Goal: Task Accomplishment & Management: Manage account settings

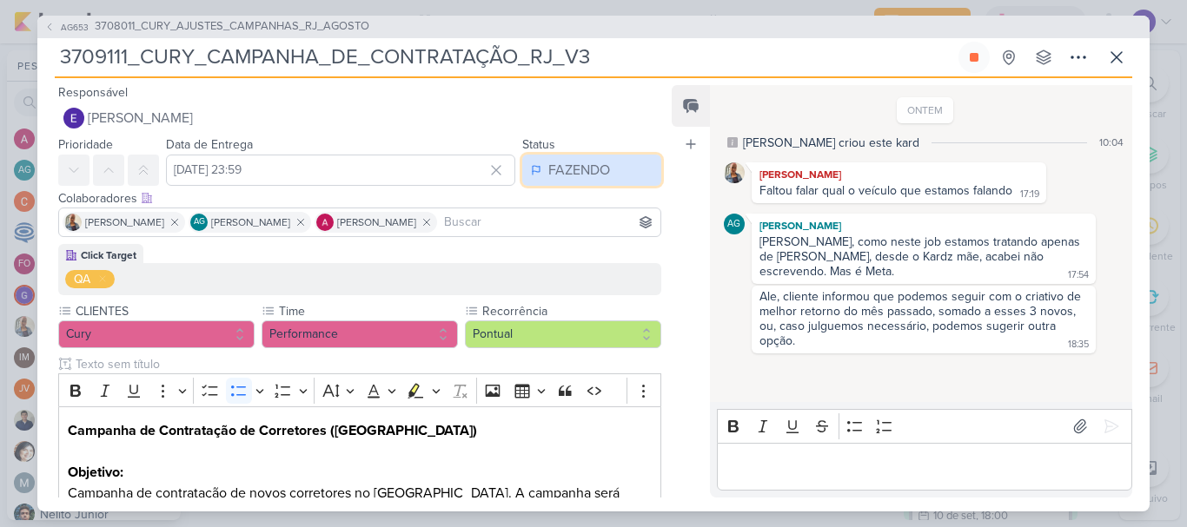
click at [551, 172] on div "FAZENDO" at bounding box center [579, 170] width 62 height 21
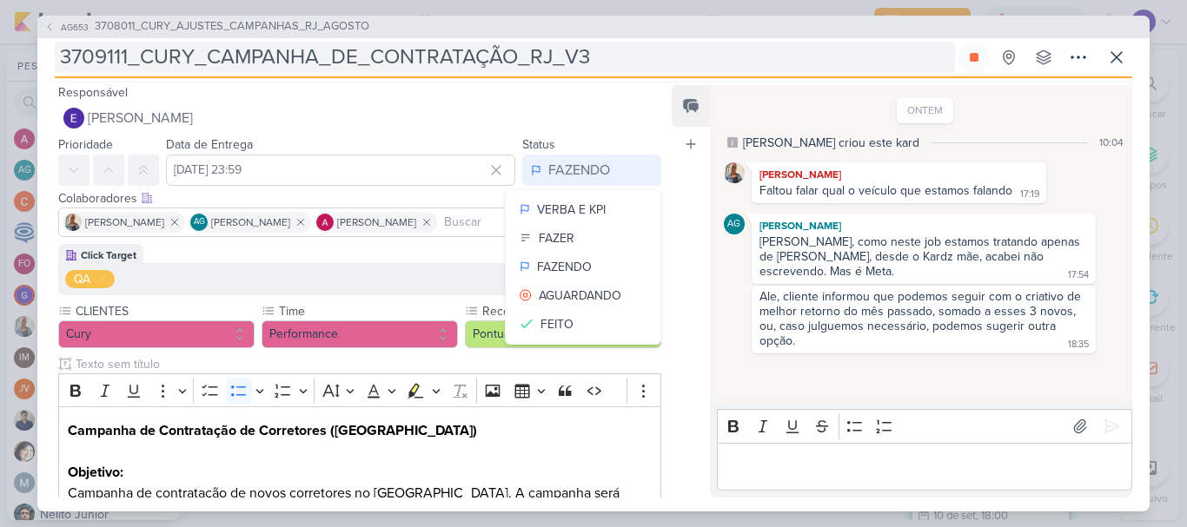
click at [653, 63] on input "3709111_CURY_CAMPANHA_DE_CONTRATAÇÃO_RJ_V3" at bounding box center [505, 57] width 900 height 31
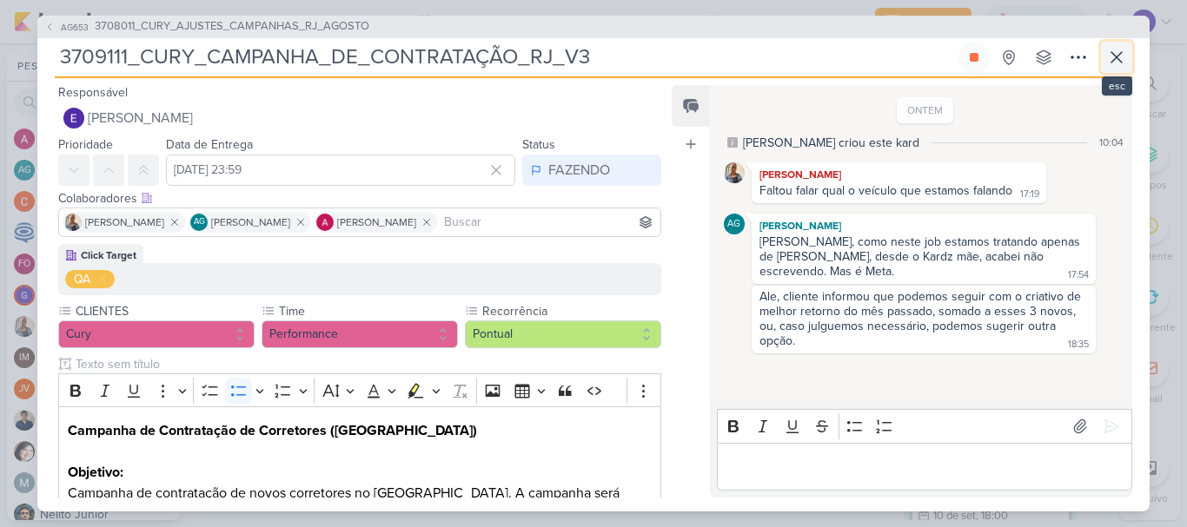
click at [1130, 56] on button at bounding box center [1116, 57] width 31 height 31
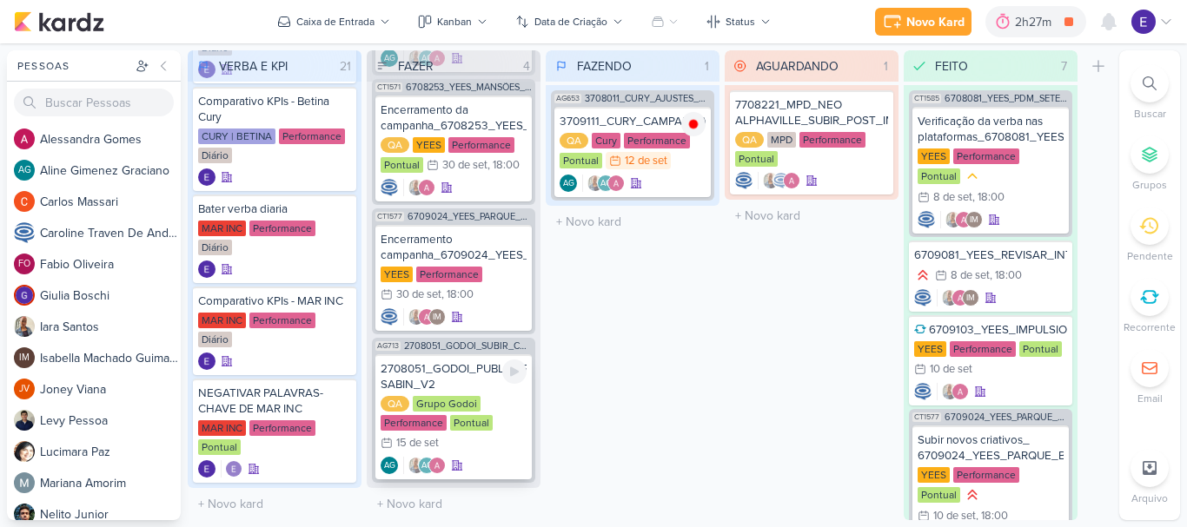
click at [503, 428] on div "QA Grupo Godoi Performance Pontual 15/9 [DATE]" at bounding box center [454, 424] width 146 height 57
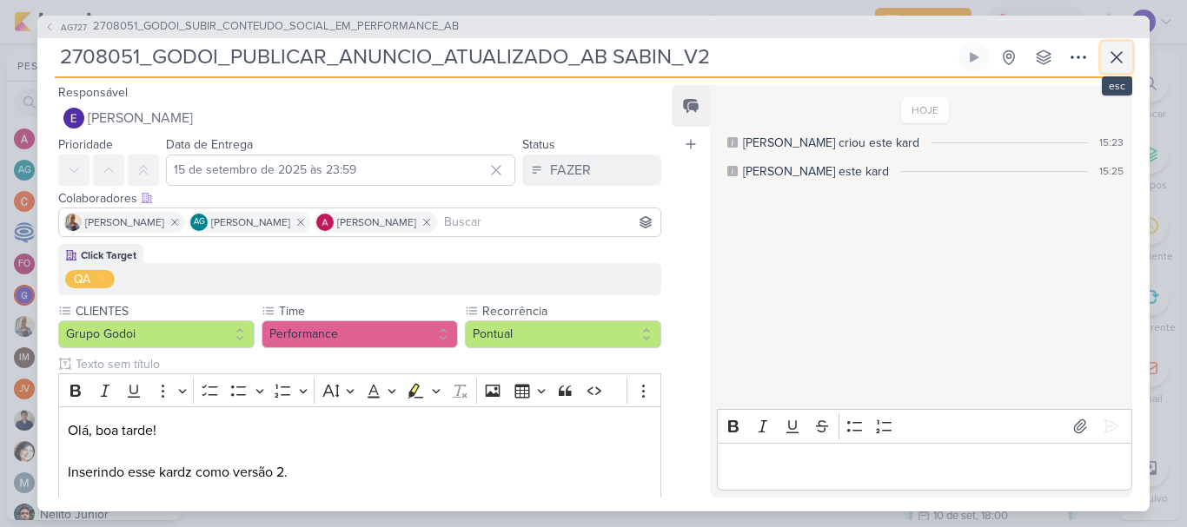
click at [1120, 55] on icon at bounding box center [1116, 57] width 21 height 21
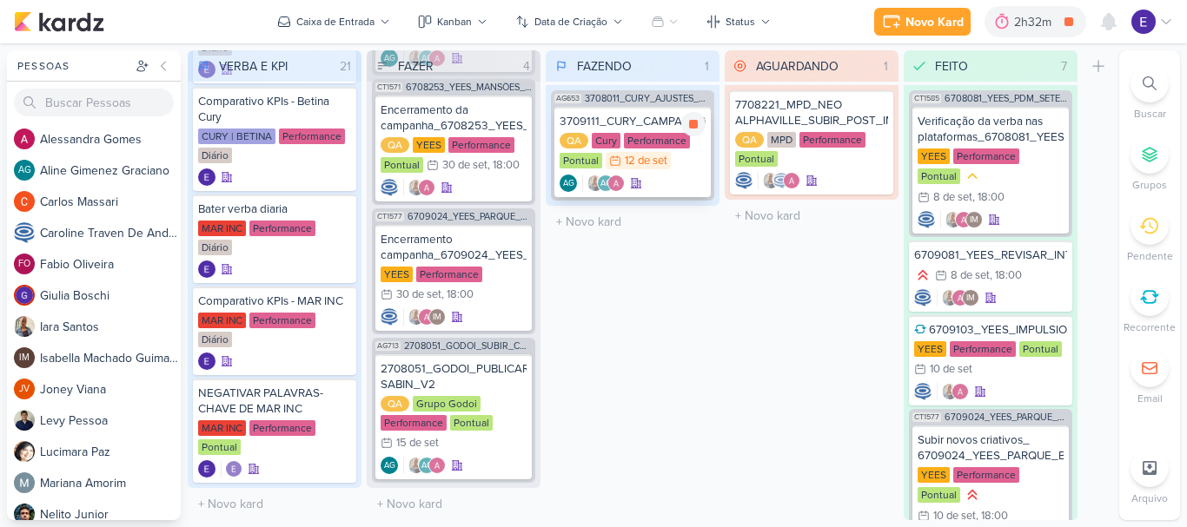
click at [660, 172] on div "3709111_CURY_CAMPANHA_DE_CONTRATAÇÃO_RJ_V3 QA Cury Performance Pontual 12/9 [DA…" at bounding box center [632, 152] width 156 height 90
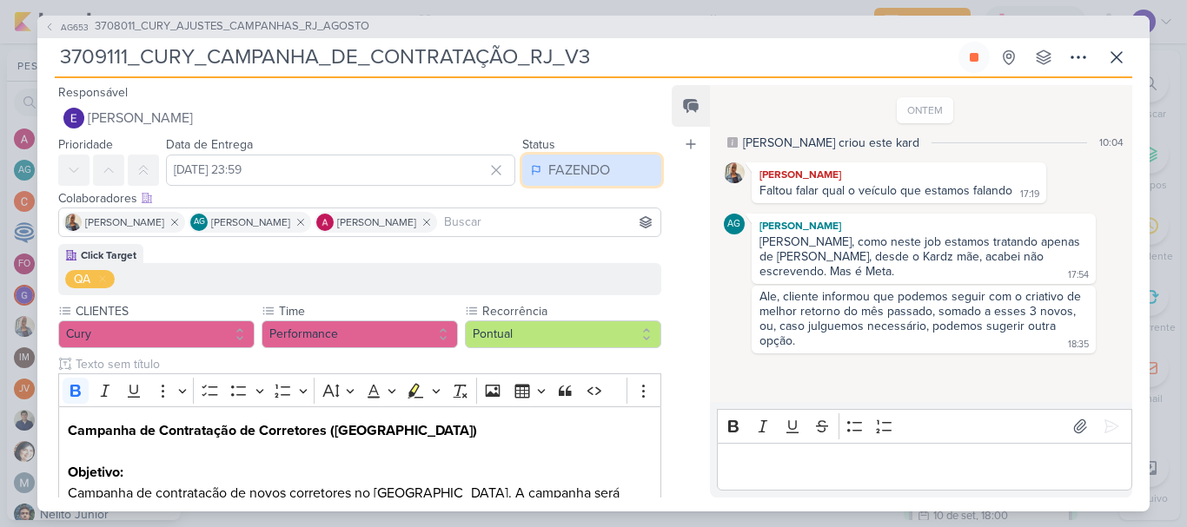
click at [584, 168] on div "FAZENDO" at bounding box center [579, 170] width 62 height 21
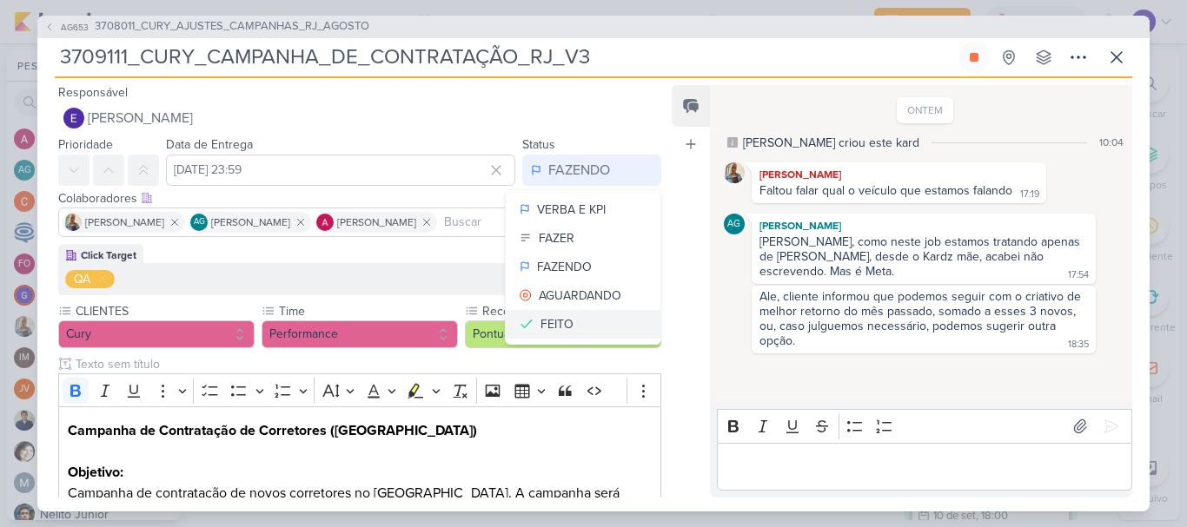
click at [574, 329] on button "FEITO" at bounding box center [583, 324] width 155 height 29
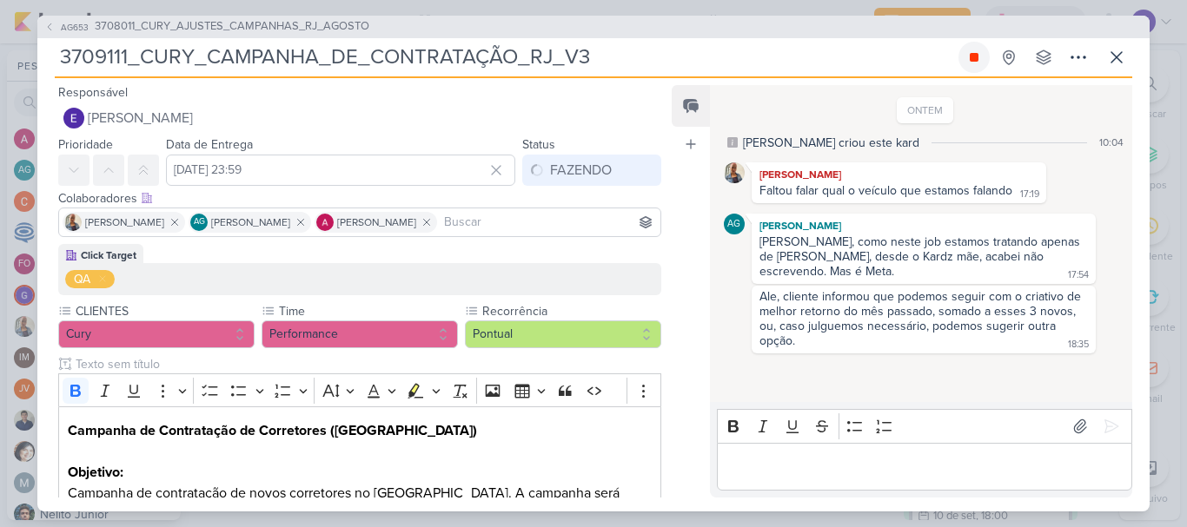
click at [978, 66] on button at bounding box center [973, 57] width 31 height 31
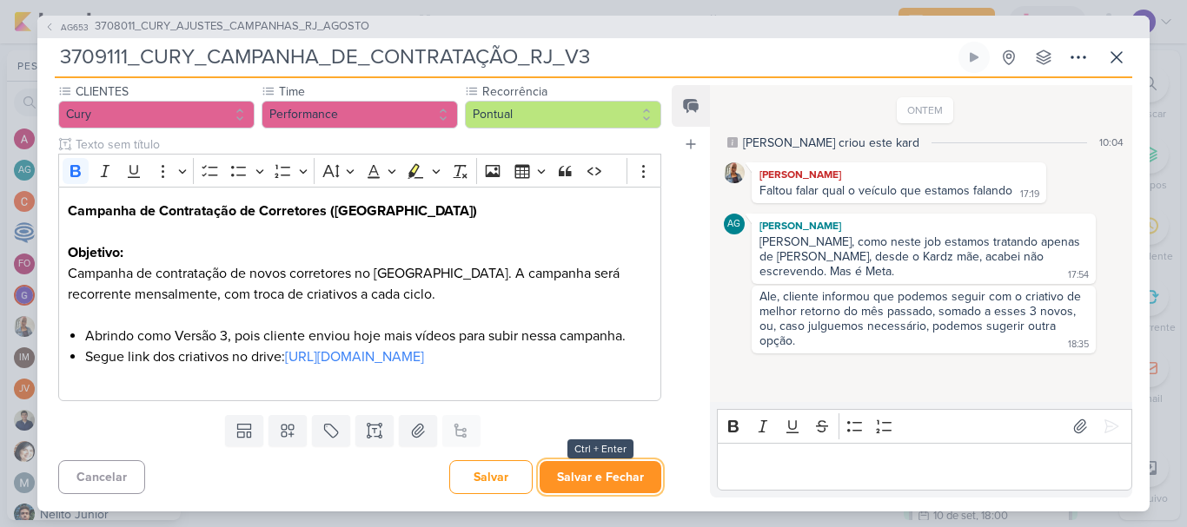
click at [606, 484] on button "Salvar e Fechar" at bounding box center [601, 477] width 122 height 32
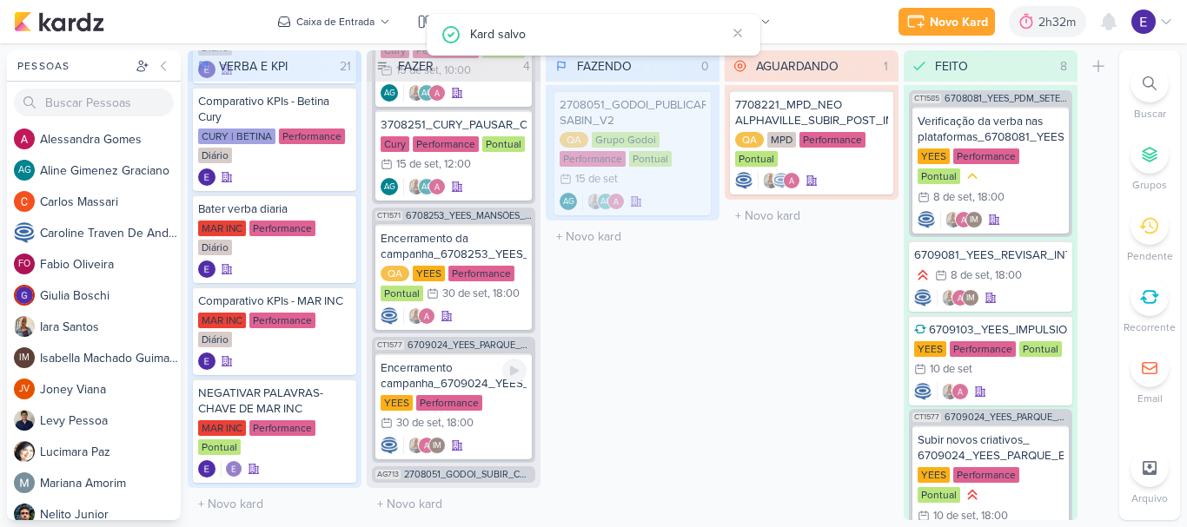
scroll to position [97, 0]
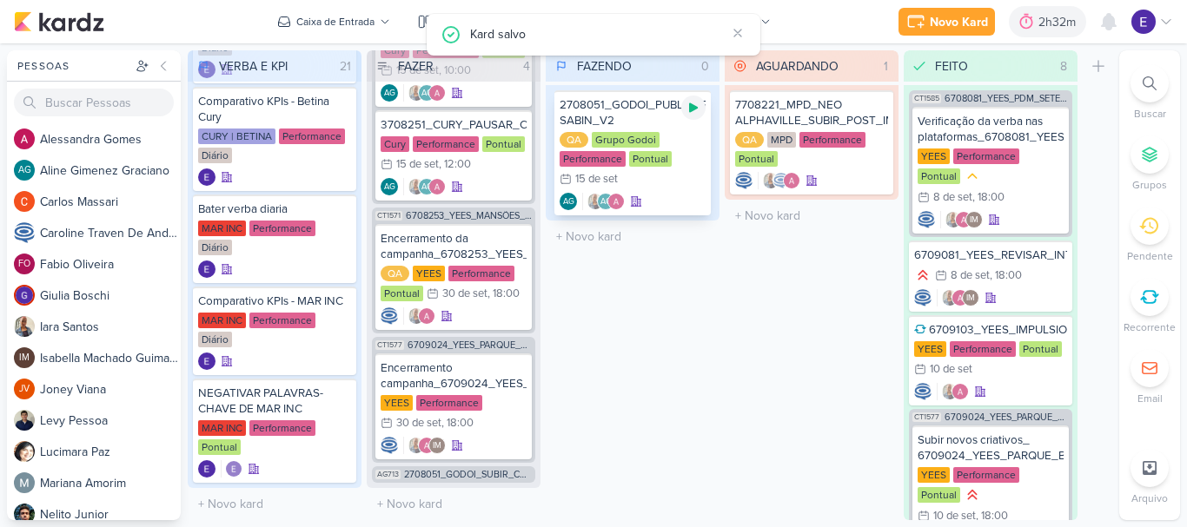
click at [693, 105] on icon at bounding box center [693, 108] width 9 height 10
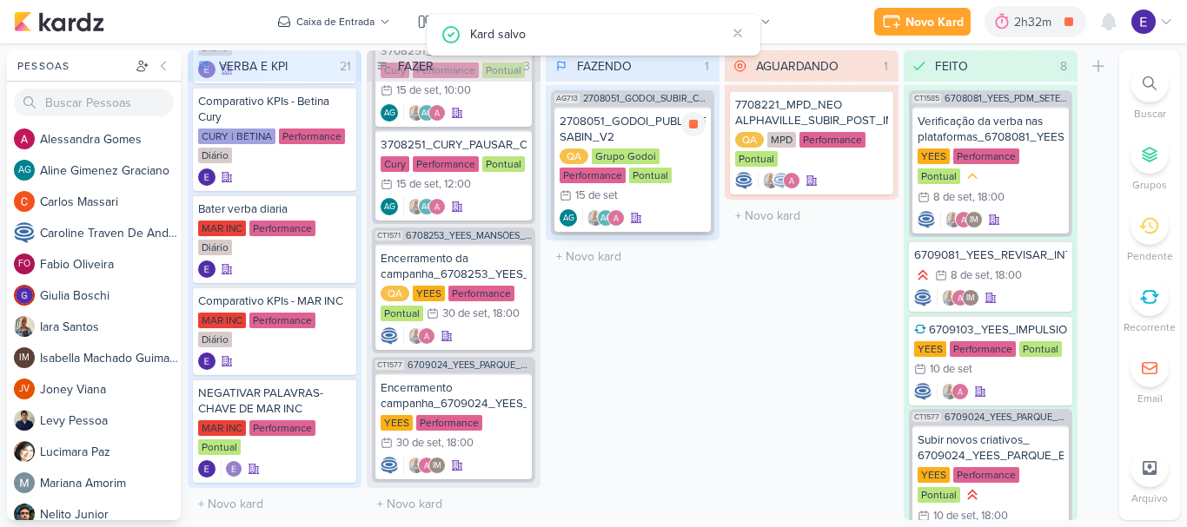
scroll to position [77, 0]
click at [690, 168] on div "QA Grupo Godoi Performance Pontual 15/9 [DATE]" at bounding box center [633, 177] width 146 height 57
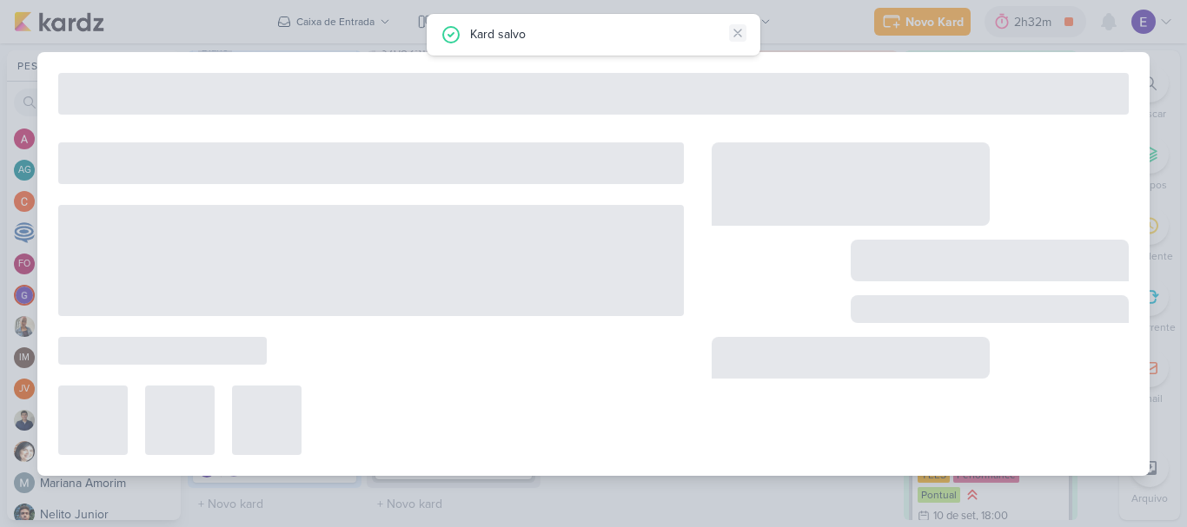
click at [741, 35] on icon at bounding box center [738, 33] width 14 height 14
type input "2708051_GODOI_PUBLICAR_ANUNCIO_ATUALIZADO_AB SABIN_V2"
type input "15 de setembro de 2025 às 23:59"
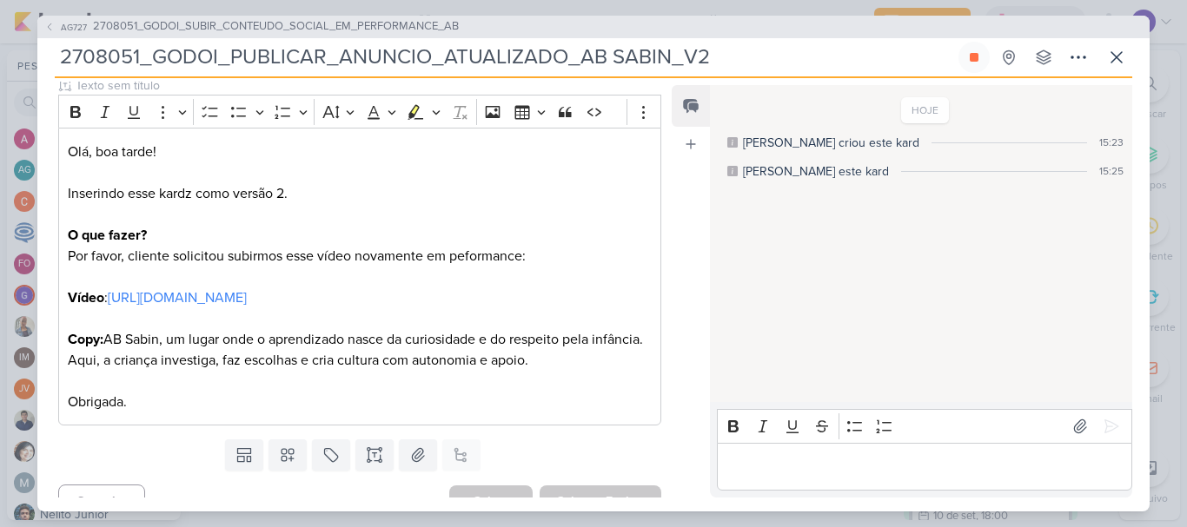
scroll to position [287, 0]
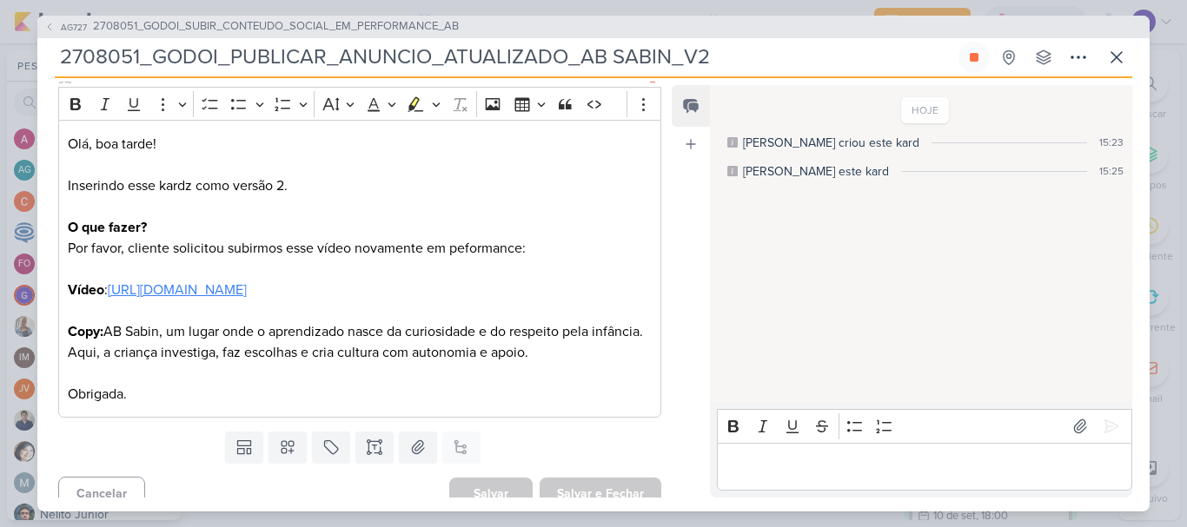
click at [247, 285] on link "[URL][DOMAIN_NAME]" at bounding box center [177, 290] width 139 height 17
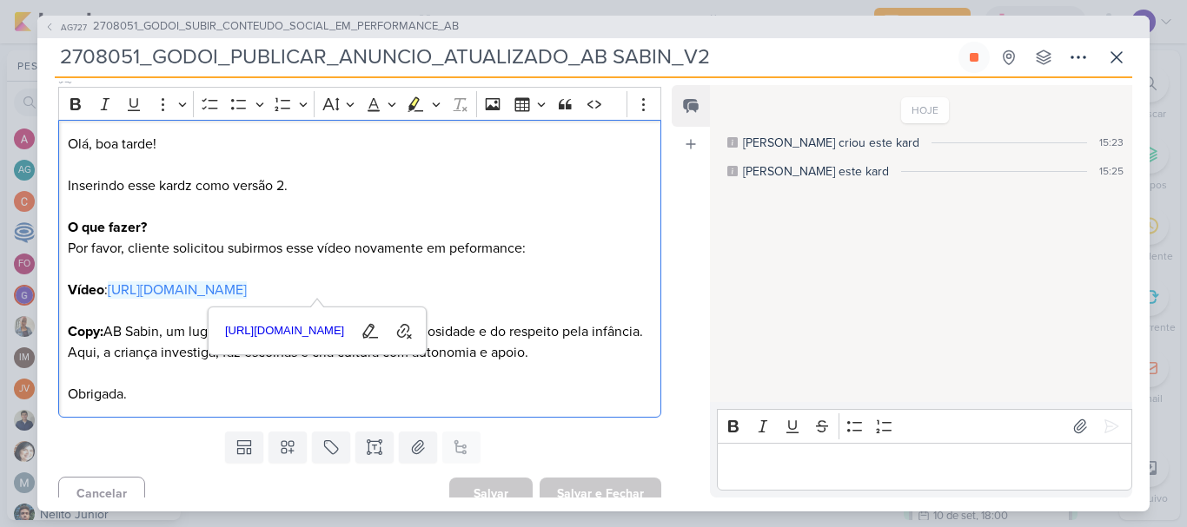
click at [808, 297] on div "HOJE [PERSON_NAME] criou este kard 15:23 Aline desarquivou este kard 15:25" at bounding box center [920, 245] width 421 height 316
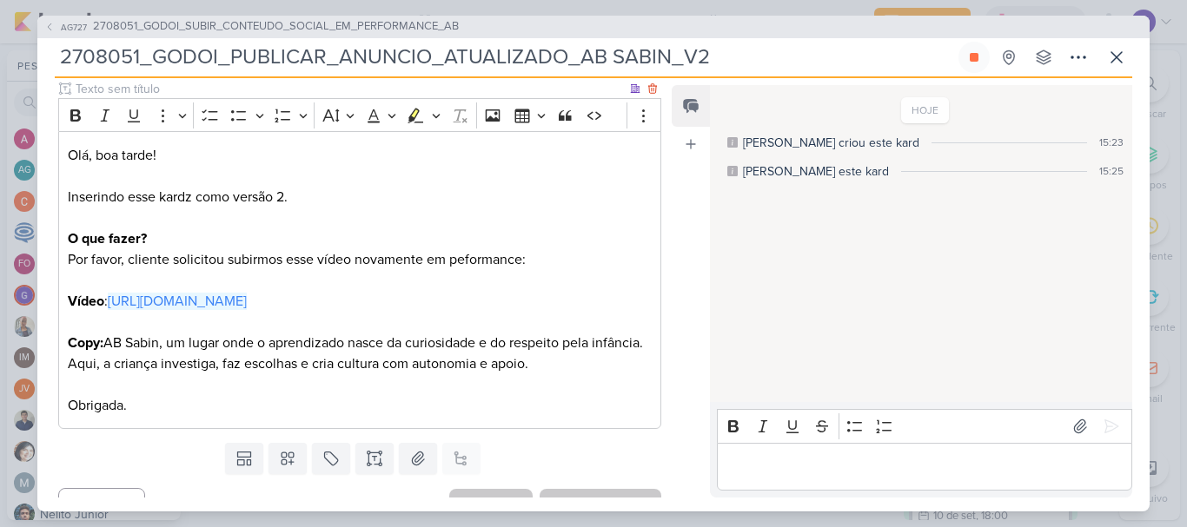
scroll to position [276, 0]
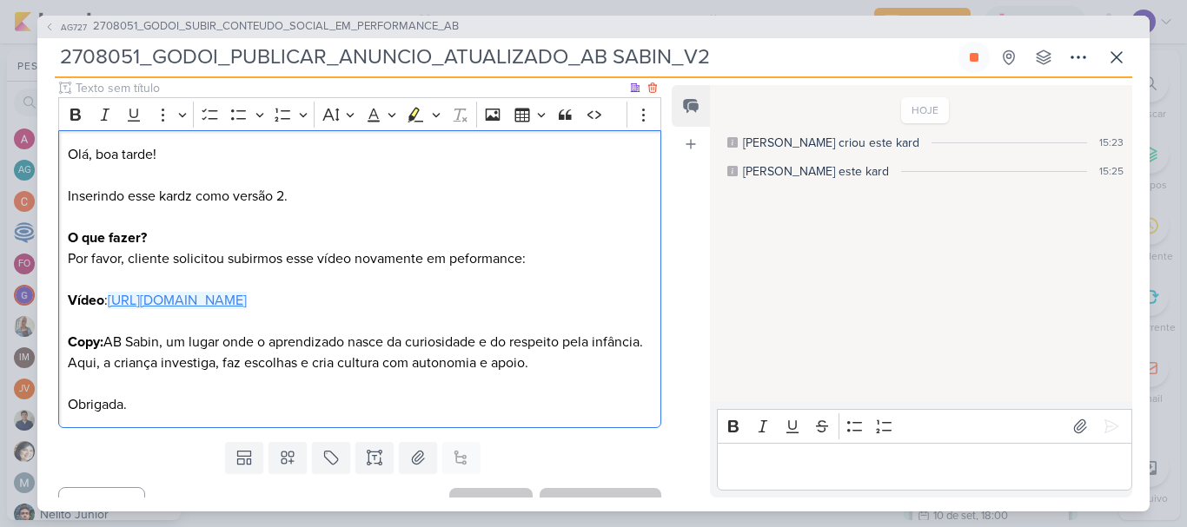
click at [247, 303] on link "[URL][DOMAIN_NAME]" at bounding box center [177, 300] width 139 height 17
click at [754, 274] on div "HOJE [PERSON_NAME] criou este kard 15:23 Aline desarquivou este kard 15:25" at bounding box center [920, 245] width 421 height 316
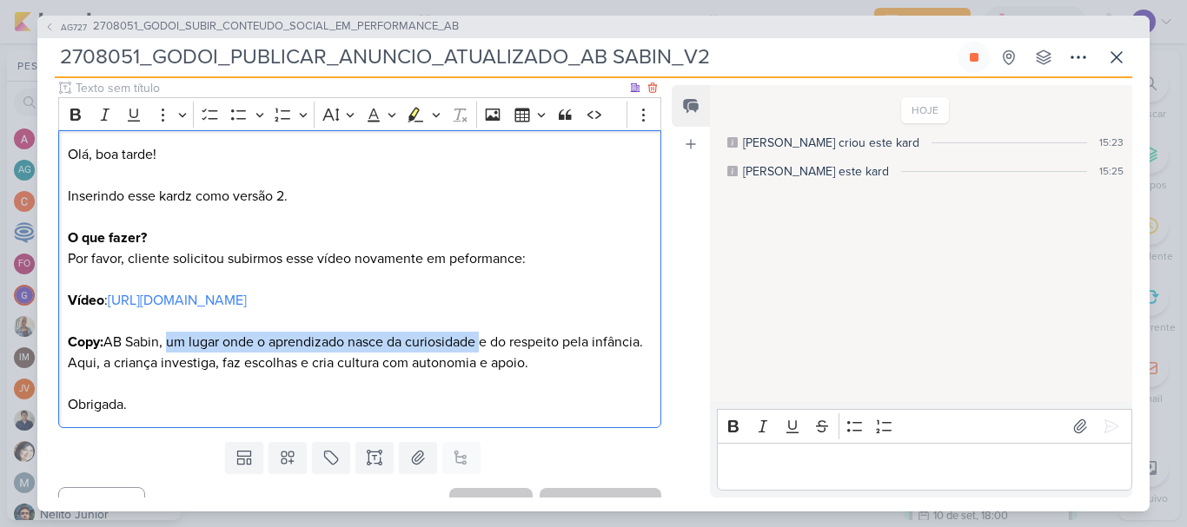
drag, startPoint x: 481, startPoint y: 341, endPoint x: 171, endPoint y: 343, distance: 310.2
click at [171, 343] on p "Copy: AB Sabin, um lugar onde o aprendizado nasce da curiosidade e do respeito …" at bounding box center [360, 363] width 584 height 63
copy p "um lugar onde o aprendizado nasce da curiosidade"
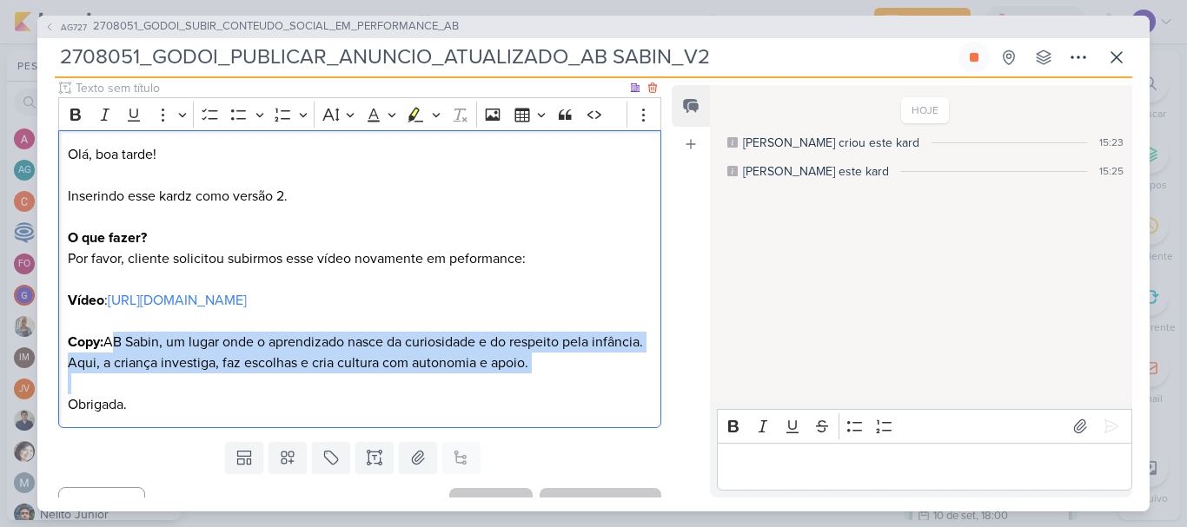
drag, startPoint x: 113, startPoint y: 341, endPoint x: 174, endPoint y: 377, distance: 70.5
click at [174, 377] on p "Copy: AB Sabin, um lugar onde o aprendizado nasce da curiosidade e do respeito …" at bounding box center [360, 363] width 584 height 63
drag, startPoint x: 108, startPoint y: 341, endPoint x: 554, endPoint y: 379, distance: 448.2
click at [554, 379] on p "Copy: AB Sabin, um lugar onde o aprendizado nasce da curiosidade e do respeito …" at bounding box center [360, 363] width 584 height 63
copy p "AB Sabin, um lugar onde o aprendizado nasce da curiosidade e do respeito pela i…"
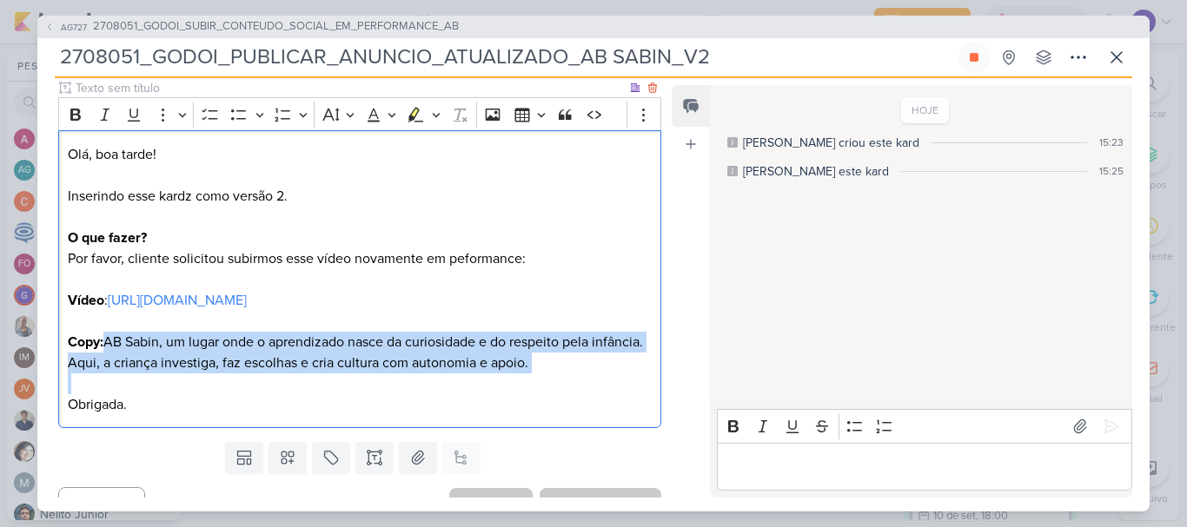
click at [554, 379] on p "Copy: AB Sabin, um lugar onde o aprendizado nasce da curiosidade e do respeito …" at bounding box center [360, 363] width 584 height 63
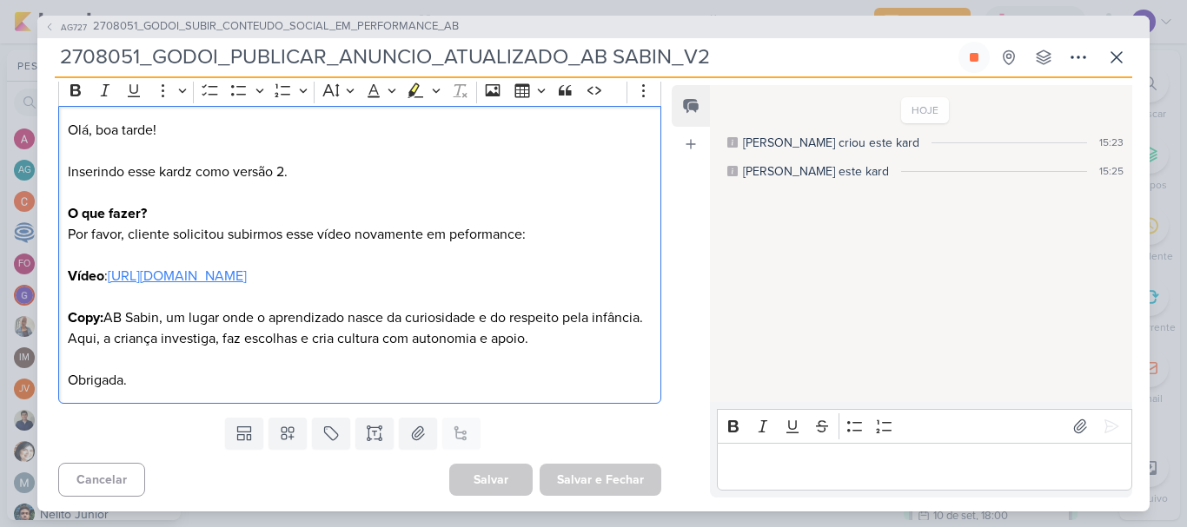
scroll to position [303, 0]
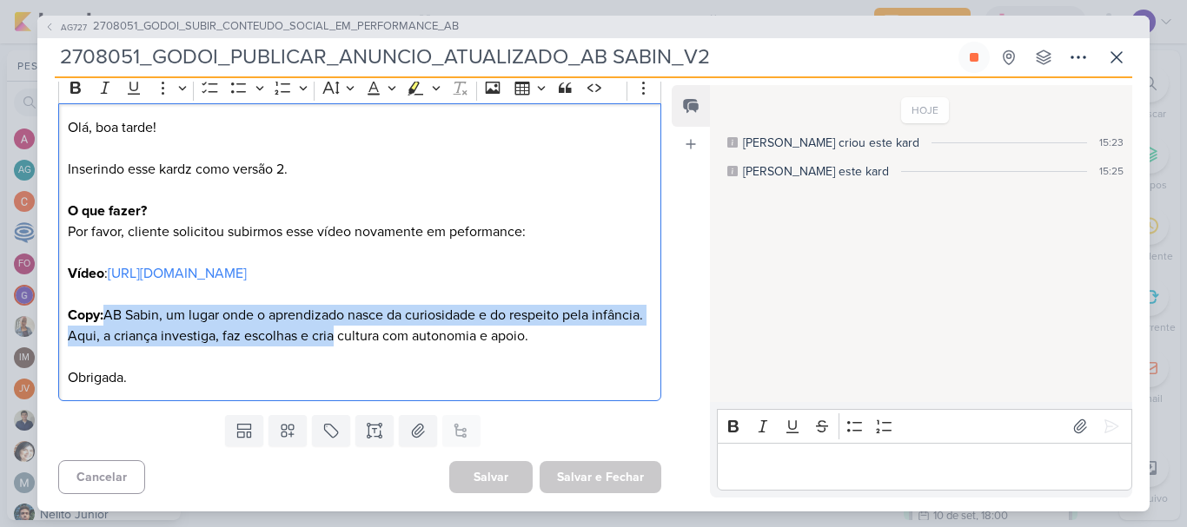
drag, startPoint x: 106, startPoint y: 318, endPoint x: 389, endPoint y: 345, distance: 284.5
click at [389, 345] on p "Copy: AB Sabin, um lugar onde o aprendizado nasce da curiosidade e do respeito …" at bounding box center [360, 336] width 584 height 63
drag, startPoint x: 607, startPoint y: 348, endPoint x: 109, endPoint y: 314, distance: 498.2
click at [109, 314] on p "Copy: AB Sabin, um lugar onde o aprendizado nasce da curiosidade e do respeito …" at bounding box center [360, 336] width 584 height 63
copy p "AB Sabin, um lugar onde o aprendizado nasce da curiosidade e do respeito pela i…"
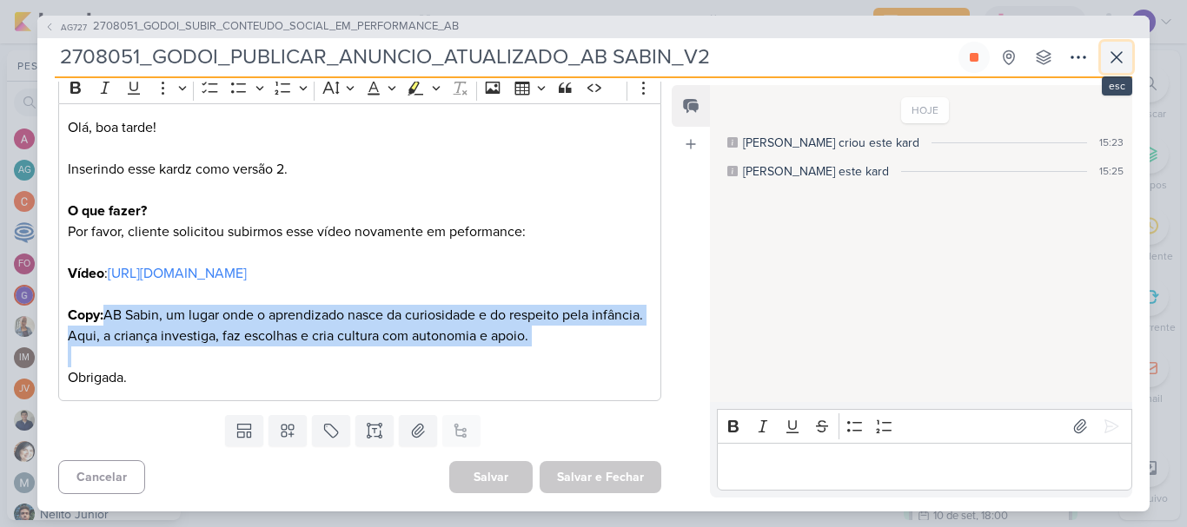
click at [1111, 67] on icon at bounding box center [1116, 57] width 21 height 21
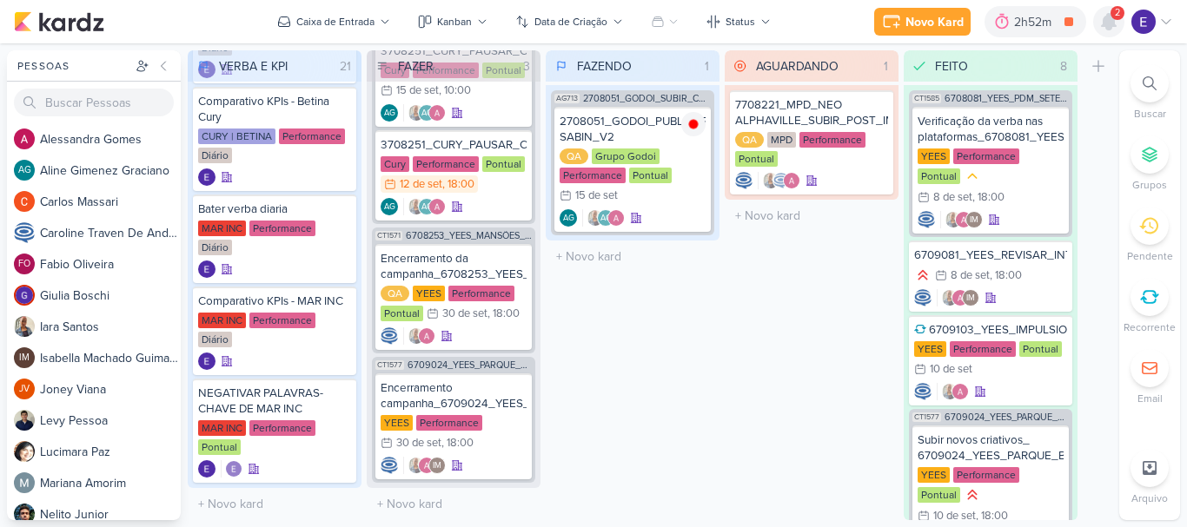
click at [1114, 23] on icon at bounding box center [1109, 22] width 14 height 16
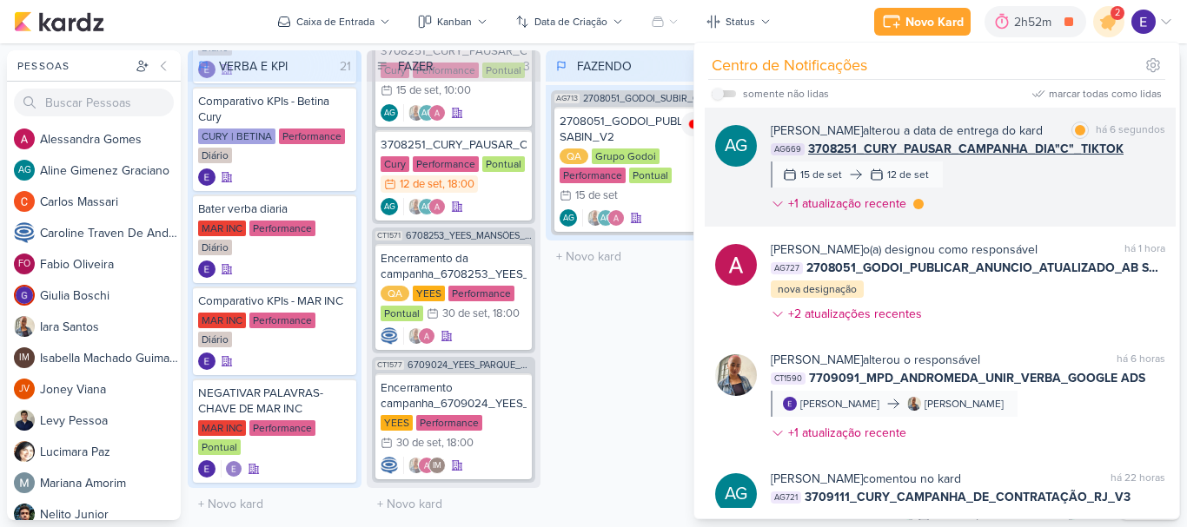
click at [1115, 158] on span "3708251_CURY_PAUSAR_CAMPANHA_DIA"C"_TIKTOK" at bounding box center [965, 149] width 315 height 18
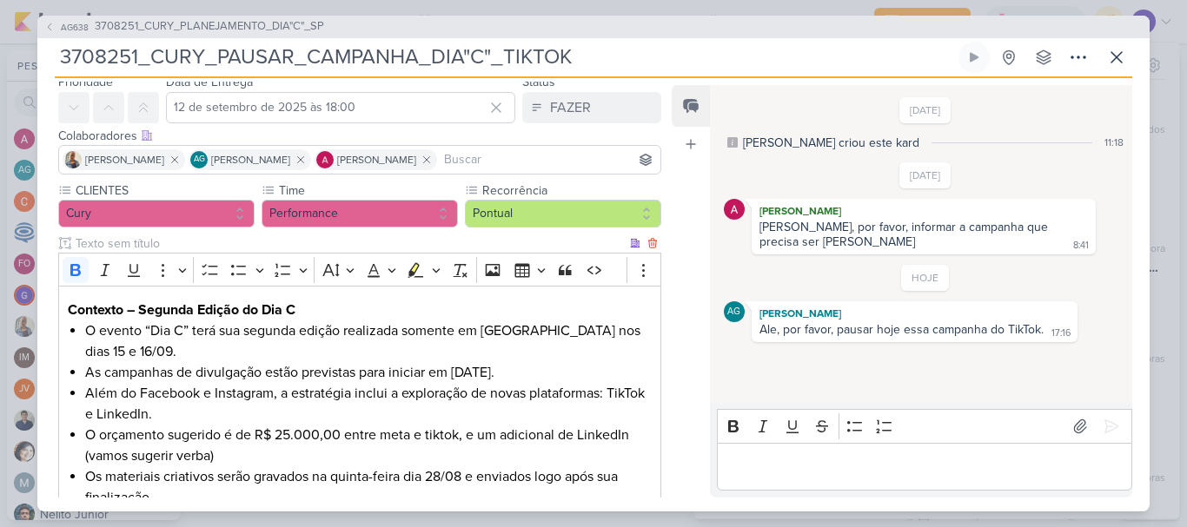
scroll to position [0, 0]
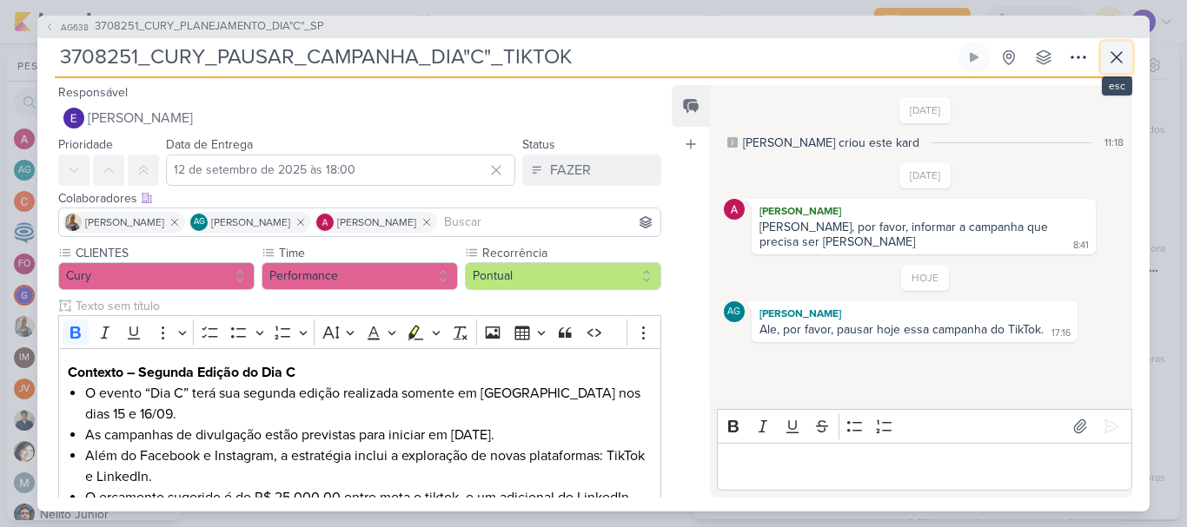
click at [1119, 58] on icon at bounding box center [1116, 57] width 21 height 21
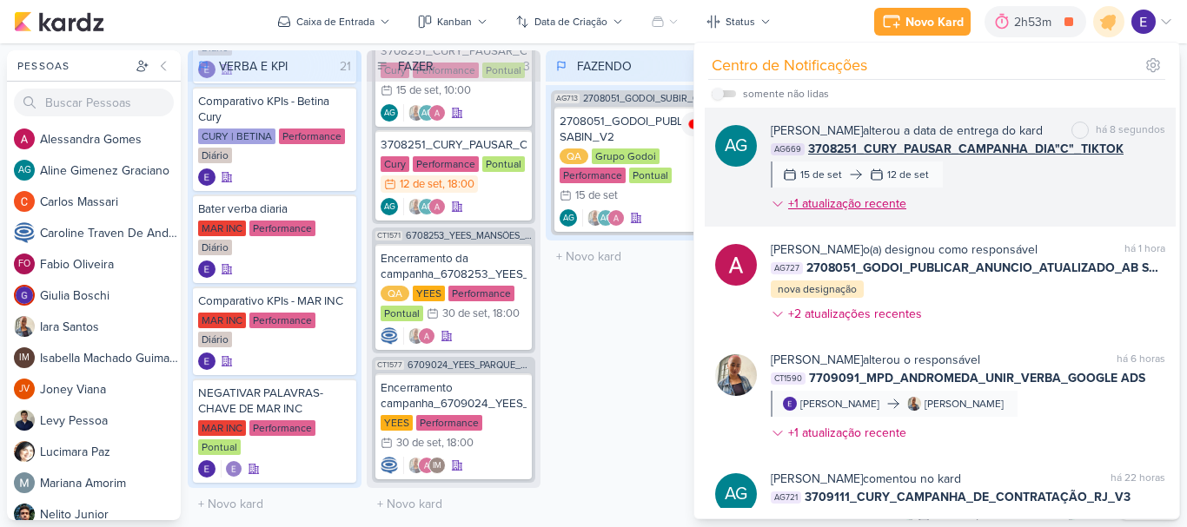
click at [872, 213] on div "+1 atualização recente" at bounding box center [849, 204] width 122 height 18
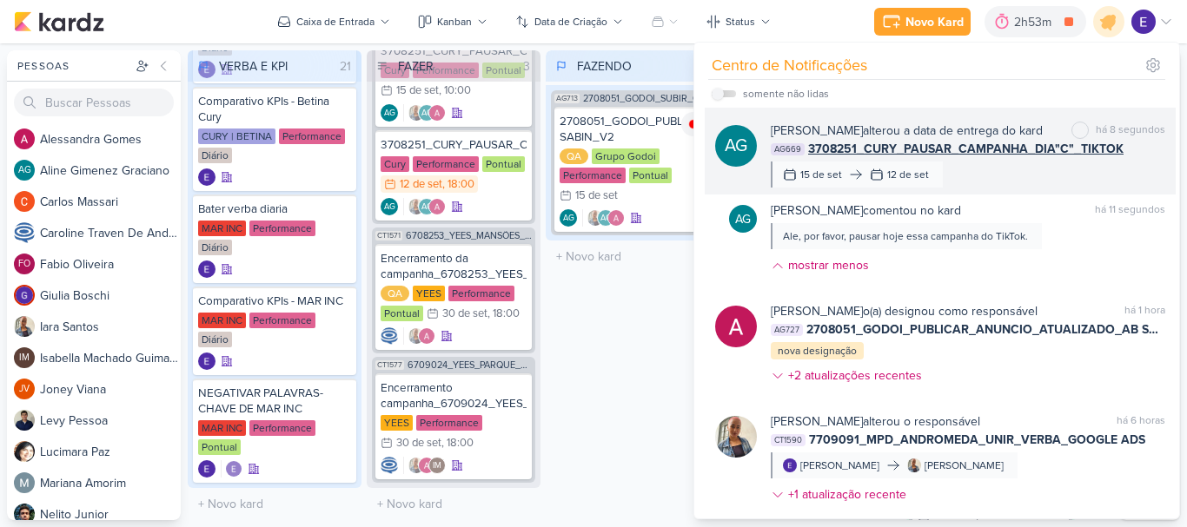
click at [967, 188] on div "[PERSON_NAME] Graciano alterou a data de entrega do kard marcar como não lida h…" at bounding box center [968, 155] width 394 height 66
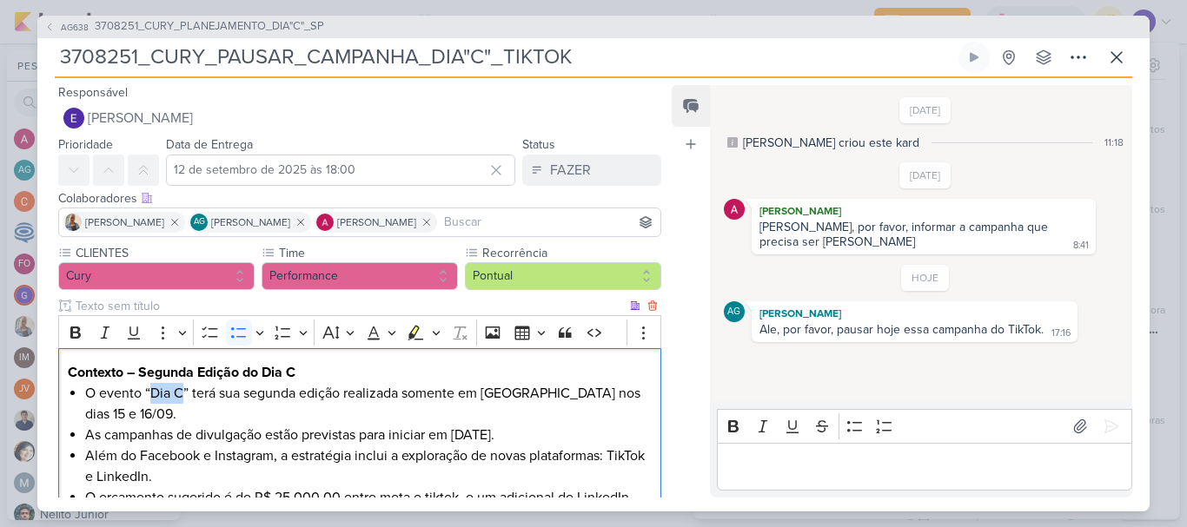
drag, startPoint x: 186, startPoint y: 394, endPoint x: 152, endPoint y: 392, distance: 33.9
click at [152, 392] on li "O evento “Dia C” terá sua segunda edição realizada somente em [GEOGRAPHIC_DATA]…" at bounding box center [368, 404] width 567 height 42
copy li "Dia C"
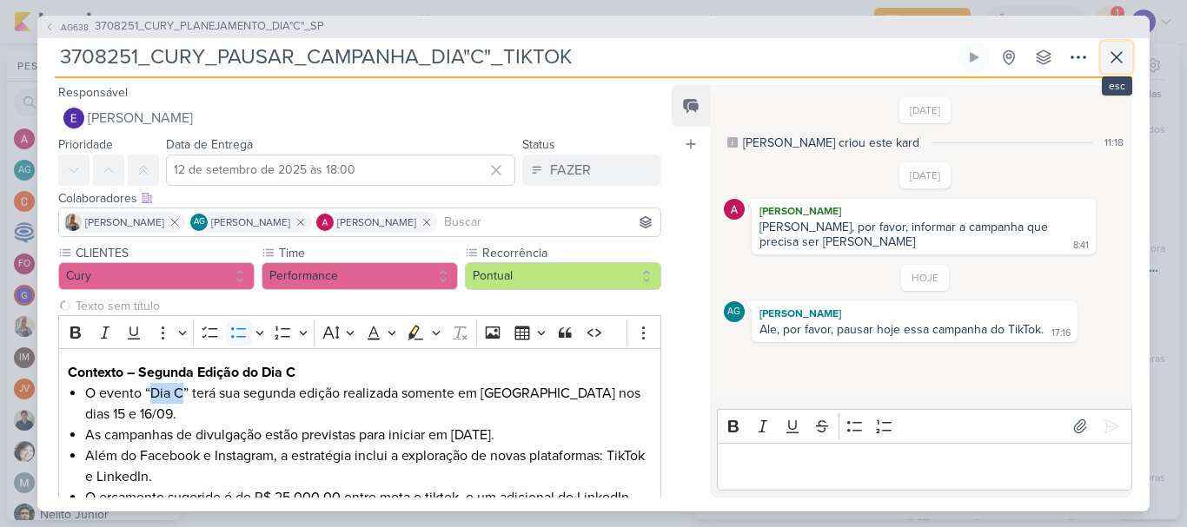
click at [1111, 63] on icon at bounding box center [1116, 57] width 21 height 21
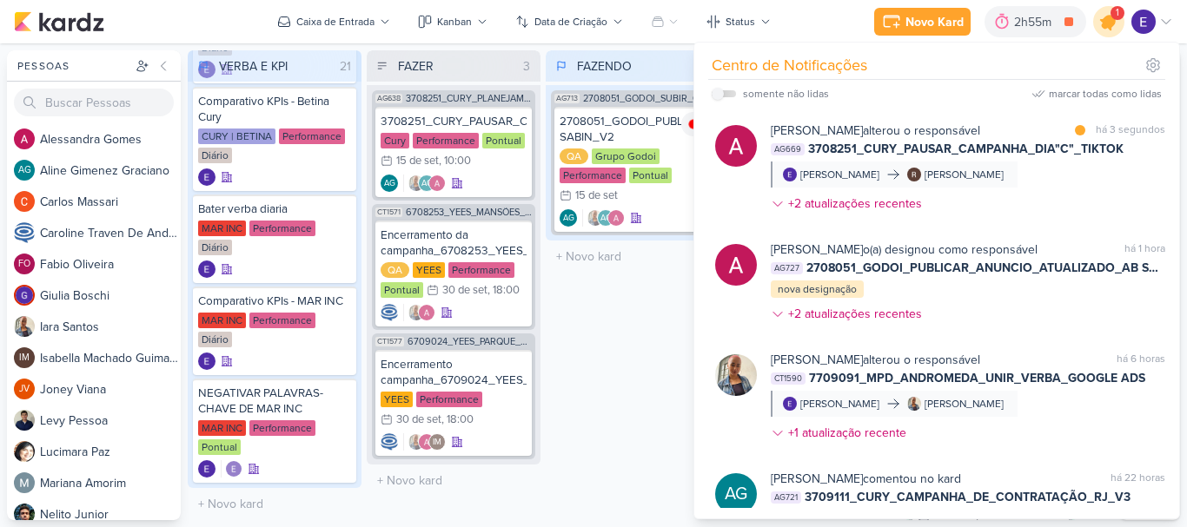
click at [1112, 35] on div at bounding box center [1109, 22] width 44 height 44
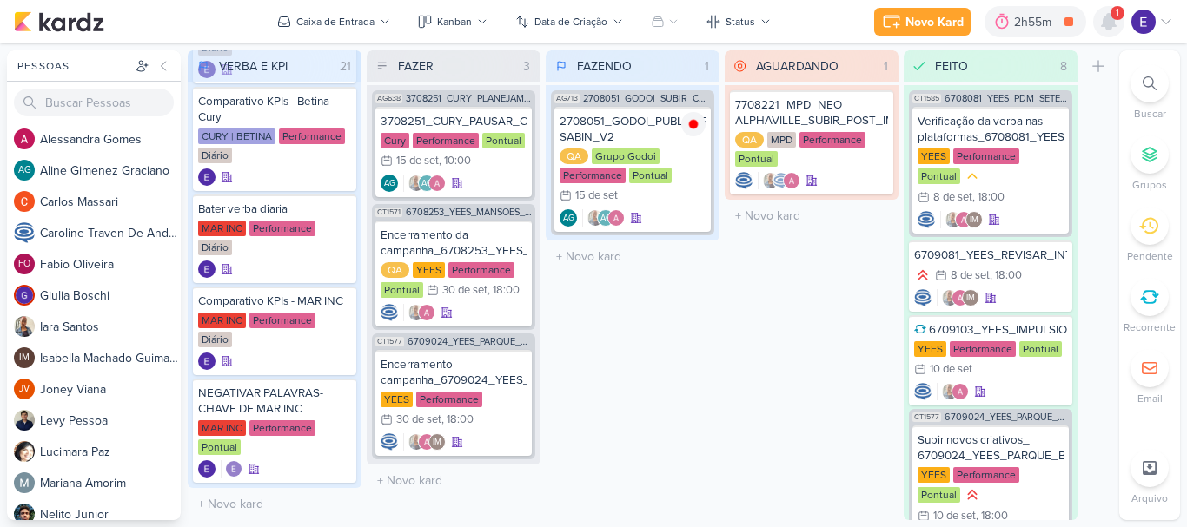
click at [1112, 35] on div at bounding box center [1108, 21] width 31 height 31
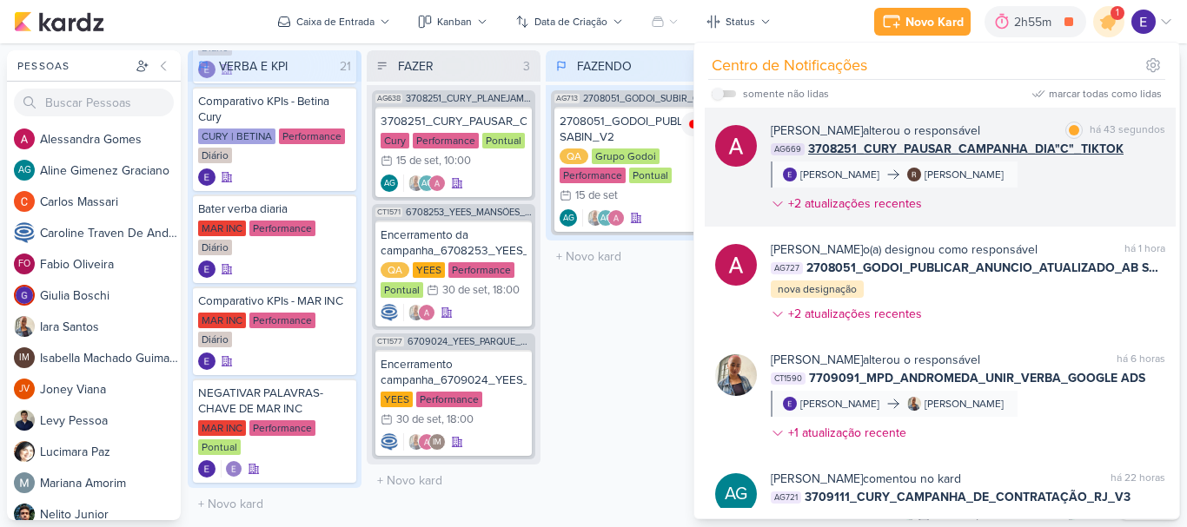
click at [1093, 156] on span "3708251_CURY_PAUSAR_CAMPANHA_DIA"C"_TIKTOK" at bounding box center [965, 149] width 315 height 18
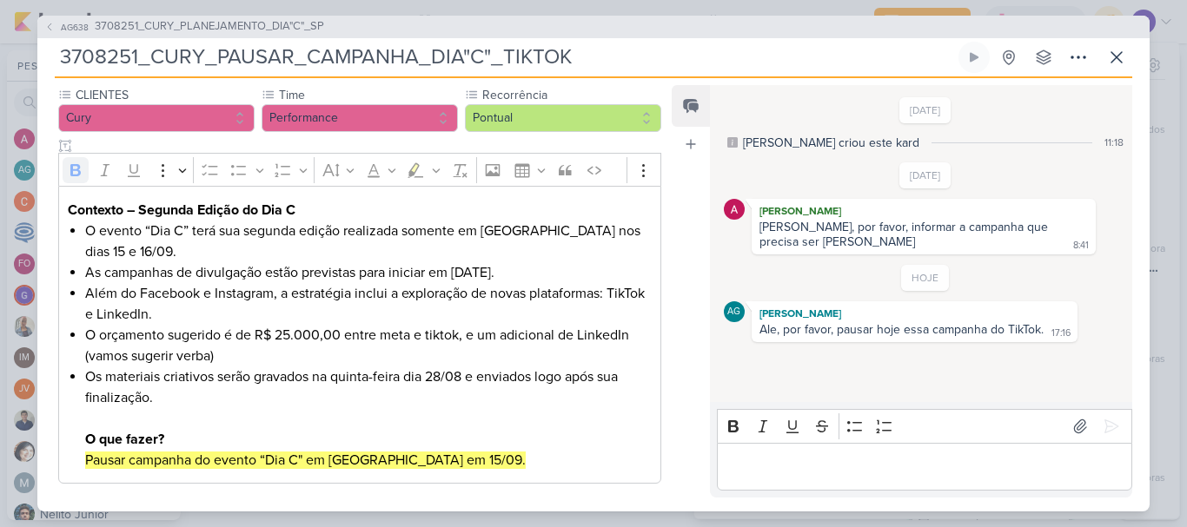
scroll to position [162, 0]
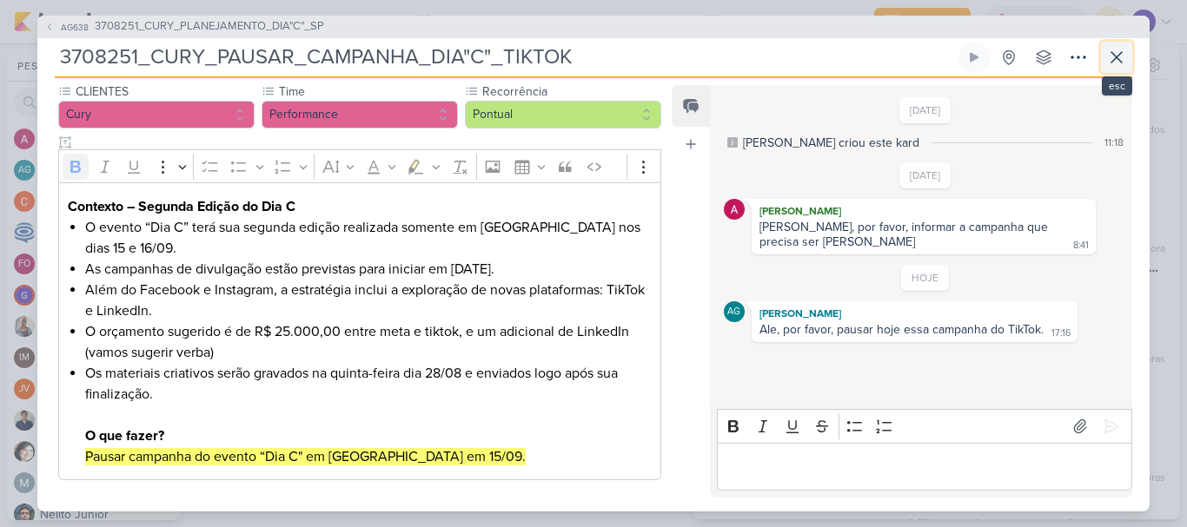
click at [1117, 67] on icon at bounding box center [1116, 57] width 21 height 21
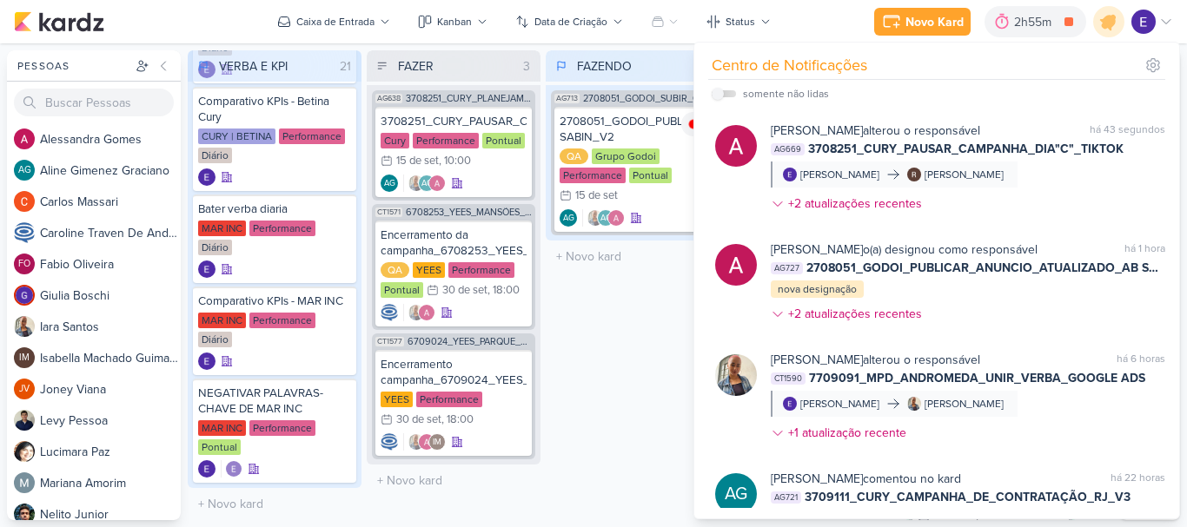
click at [608, 321] on div "FAZENDO 1 Mover Para Esquerda Mover Para Direita [GEOGRAPHIC_DATA] AG713 270805…" at bounding box center [633, 285] width 174 height 470
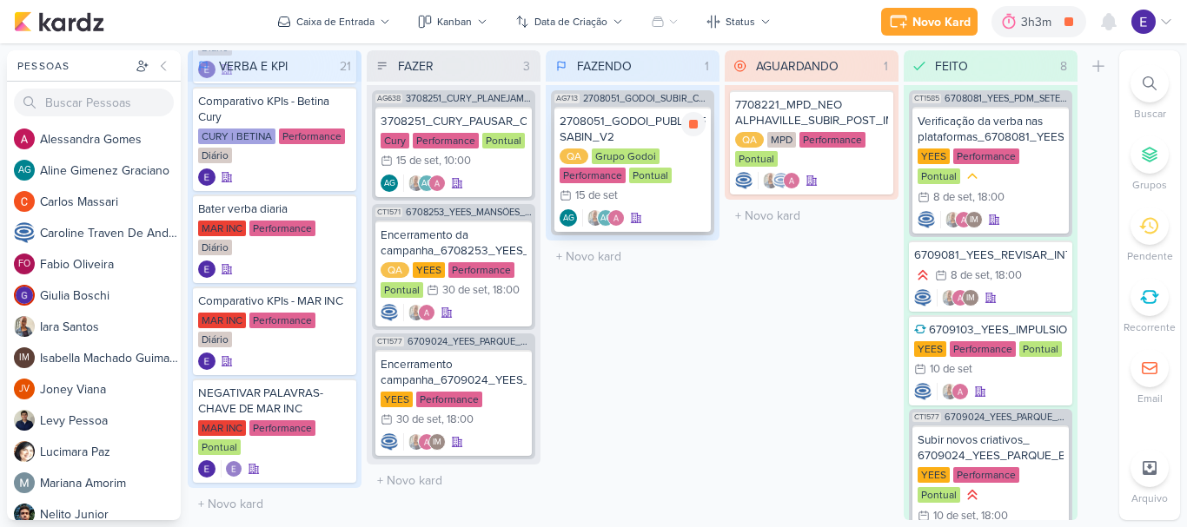
click at [685, 175] on div "QA Grupo Godoi Performance Pontual 15/9 [DATE]" at bounding box center [633, 177] width 146 height 57
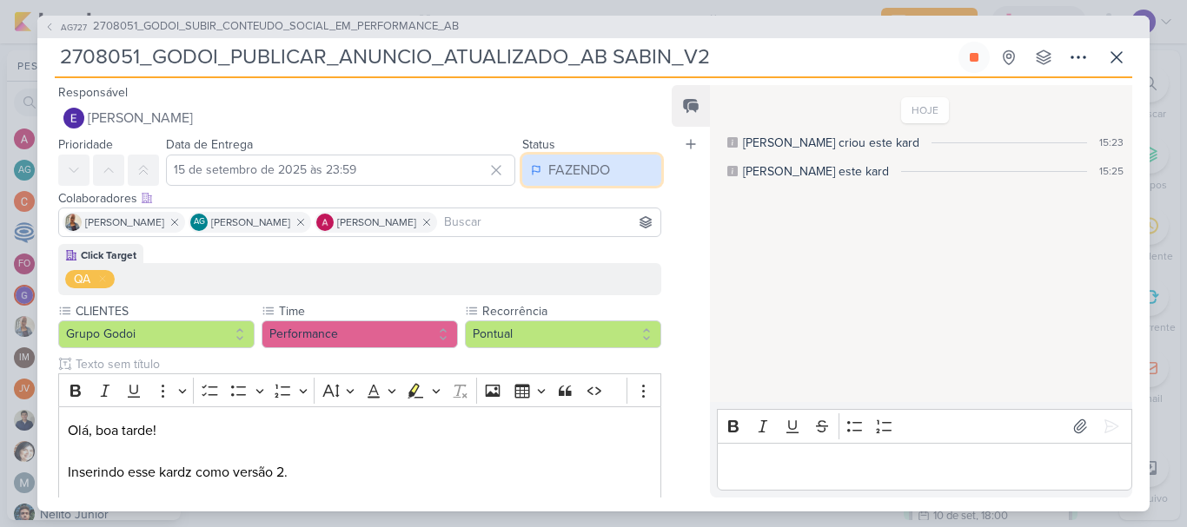
click at [586, 163] on div "FAZENDO" at bounding box center [579, 170] width 62 height 21
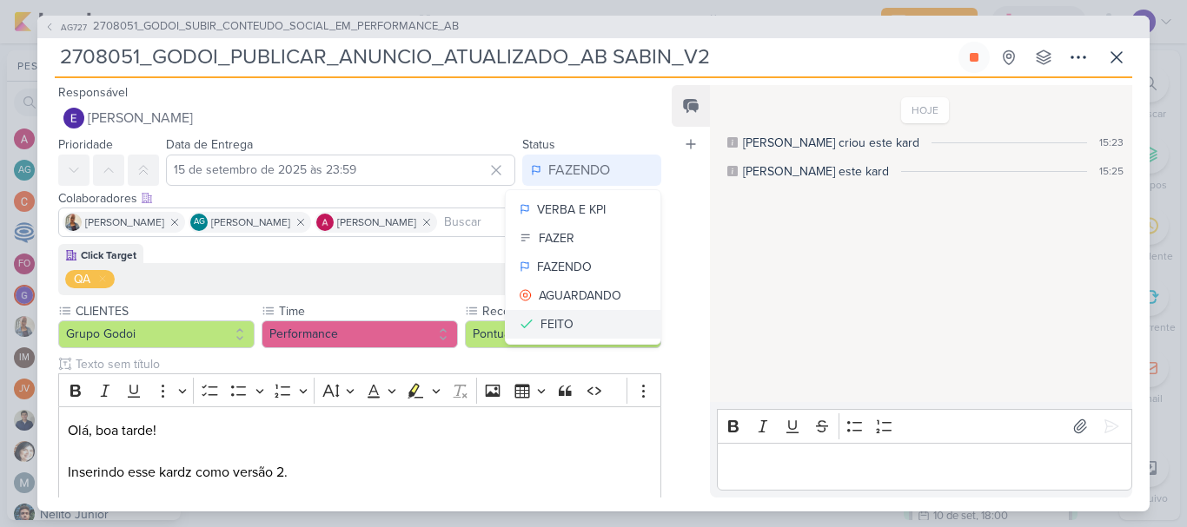
click at [559, 313] on button "FEITO" at bounding box center [583, 324] width 155 height 29
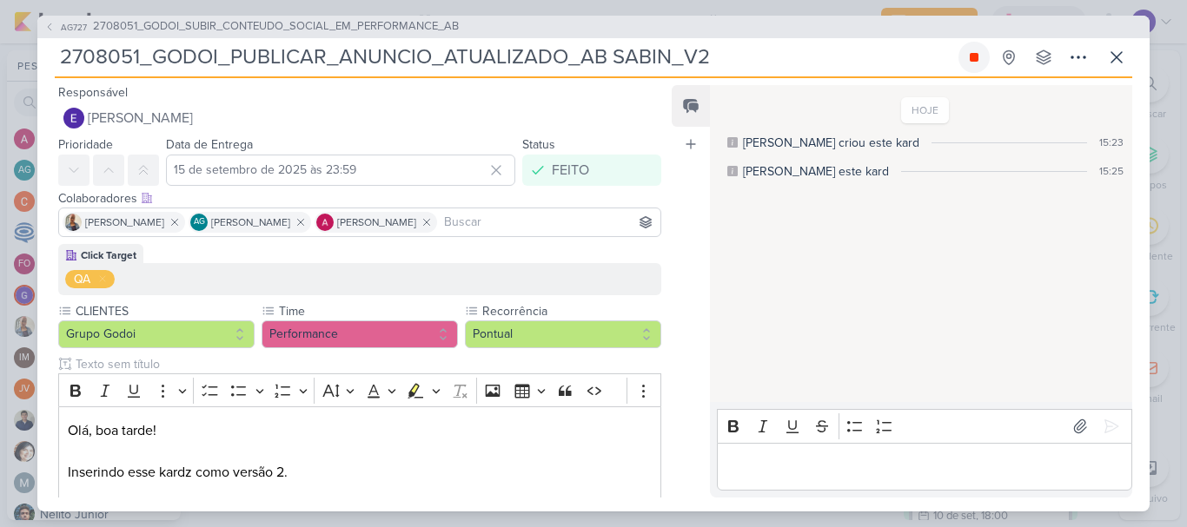
click at [961, 63] on button at bounding box center [973, 57] width 31 height 31
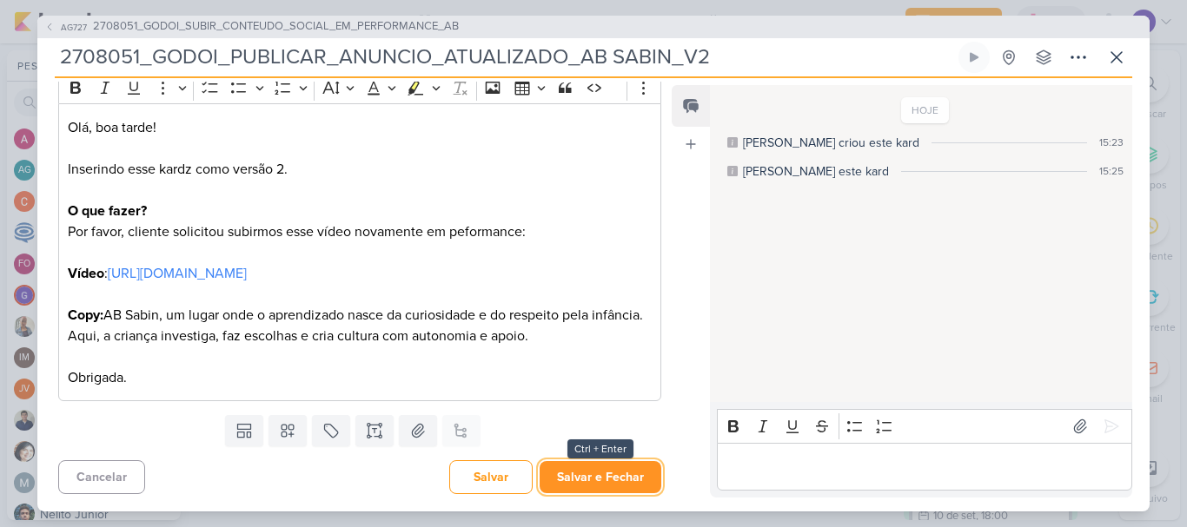
click at [616, 472] on button "Salvar e Fechar" at bounding box center [601, 477] width 122 height 32
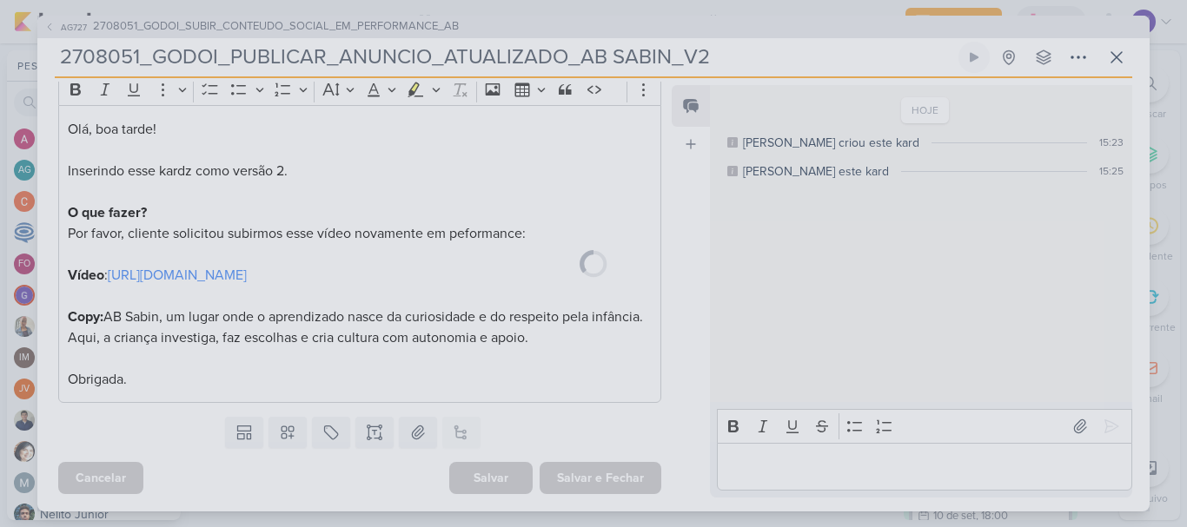
scroll to position [302, 0]
